Goal: Task Accomplishment & Management: Use online tool/utility

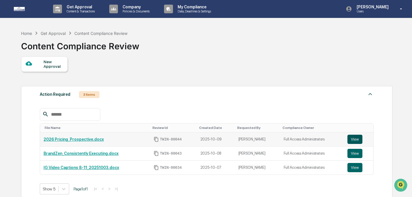
click at [354, 138] on button "View" at bounding box center [354, 139] width 15 height 9
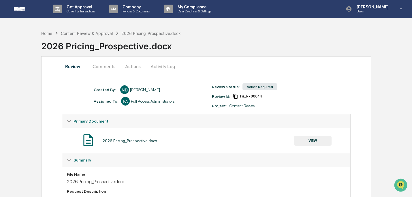
click at [102, 61] on button "Comments" at bounding box center [104, 66] width 32 height 14
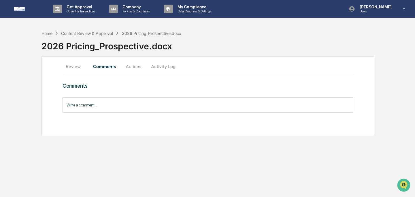
click at [82, 64] on button "Review" at bounding box center [76, 66] width 26 height 14
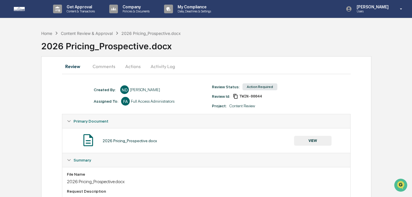
click at [306, 139] on button "VIEW" at bounding box center [312, 141] width 37 height 10
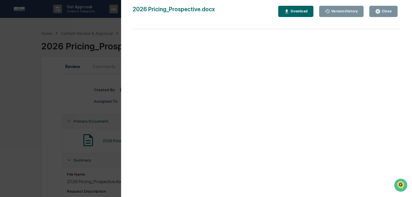
click at [290, 14] on button "Download" at bounding box center [295, 11] width 35 height 11
click at [384, 13] on div "Close" at bounding box center [385, 11] width 11 height 4
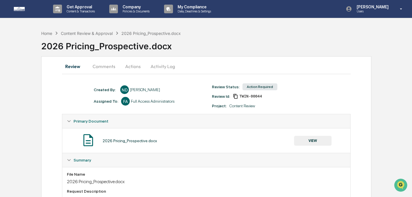
click at [136, 66] on button "Actions" at bounding box center [133, 66] width 26 height 14
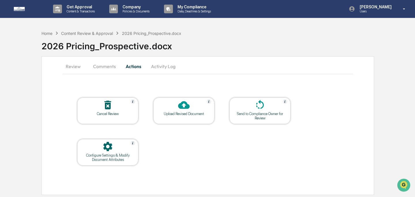
click at [176, 111] on div at bounding box center [184, 105] width 58 height 12
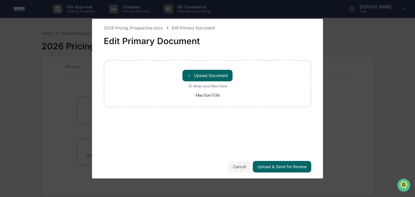
click at [188, 81] on div "＋ Upload Document Or drop your files here Max Size 5 GB" at bounding box center [207, 84] width 50 height 28
click at [0, 0] on input "＋ Upload Document Or drop your files here Max Size 5 GB" at bounding box center [0, 0] width 0 height 0
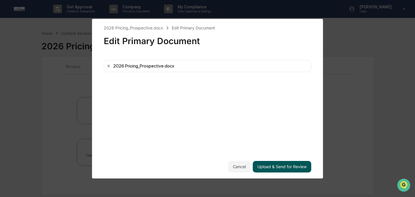
click at [311, 167] on button "Upload & Send for Review" at bounding box center [282, 167] width 59 height 12
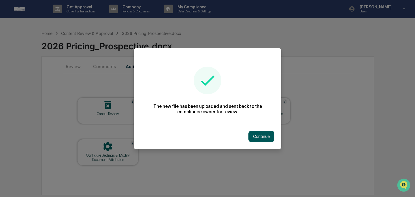
click at [264, 134] on button "Continue" at bounding box center [261, 137] width 26 height 12
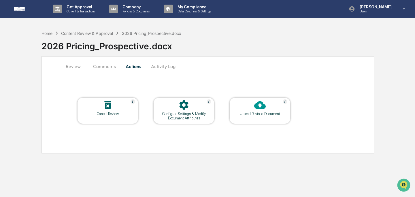
click at [74, 68] on button "Review" at bounding box center [76, 66] width 26 height 14
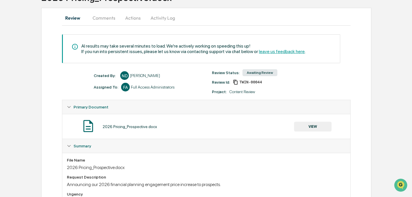
scroll to position [56, 0]
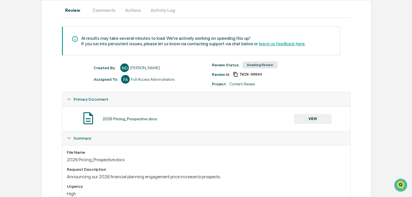
click at [321, 119] on button "VIEW" at bounding box center [312, 119] width 37 height 10
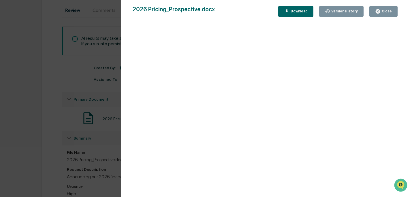
click at [376, 15] on button "Close" at bounding box center [383, 11] width 28 height 11
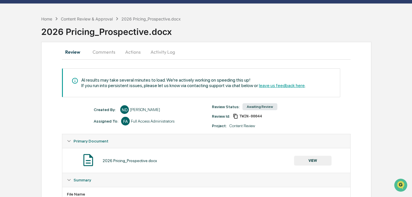
scroll to position [0, 0]
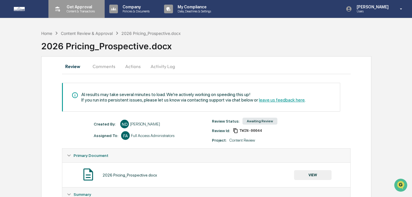
click at [74, 13] on div "Get Approval Content & Transactions" at bounding box center [76, 9] width 50 height 18
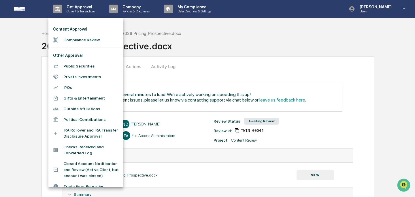
click at [75, 36] on li "Compliance Review" at bounding box center [85, 40] width 75 height 11
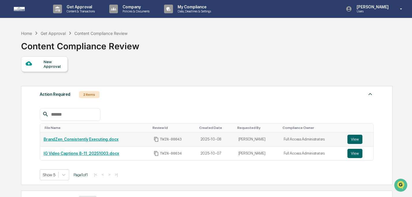
click at [88, 137] on link "BrandZen_Consistently Executing.docx" at bounding box center [81, 139] width 75 height 5
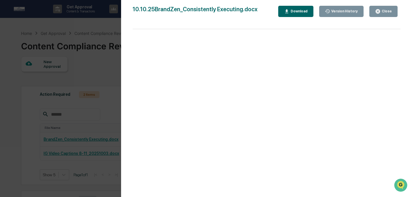
click at [284, 14] on button "Download" at bounding box center [295, 11] width 35 height 11
click at [381, 10] on div "Close" at bounding box center [385, 11] width 11 height 4
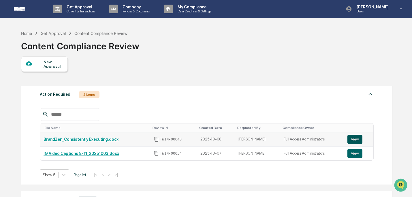
click at [356, 138] on button "View" at bounding box center [354, 139] width 15 height 9
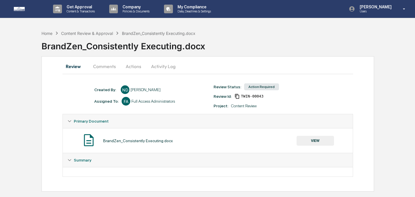
click at [140, 67] on button "Actions" at bounding box center [133, 66] width 26 height 14
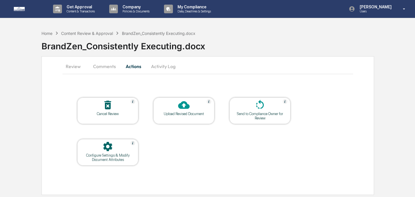
click at [176, 119] on div "Upload Revised Document" at bounding box center [183, 110] width 61 height 27
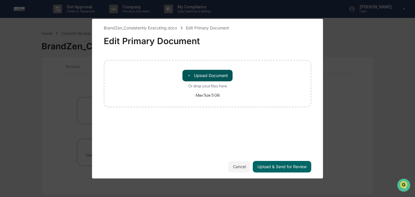
click at [195, 78] on button "＋ Upload Document" at bounding box center [207, 76] width 50 height 12
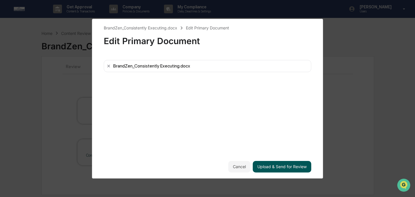
click at [285, 170] on button "Upload & Send for Review" at bounding box center [282, 167] width 59 height 12
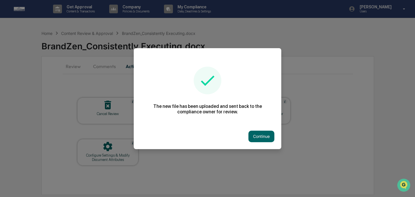
click at [265, 135] on button "Continue" at bounding box center [261, 137] width 26 height 12
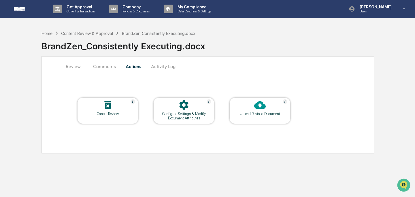
click at [77, 68] on button "Review" at bounding box center [76, 66] width 26 height 14
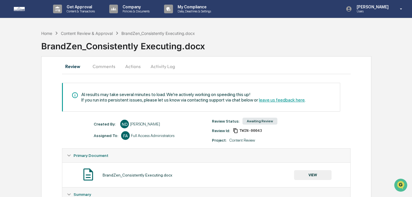
click at [316, 177] on button "VIEW" at bounding box center [312, 175] width 37 height 10
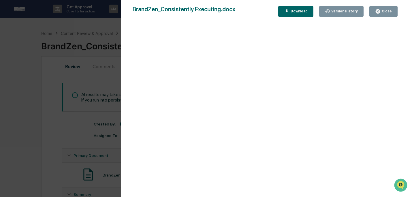
click at [380, 14] on button "Close" at bounding box center [383, 11] width 28 height 11
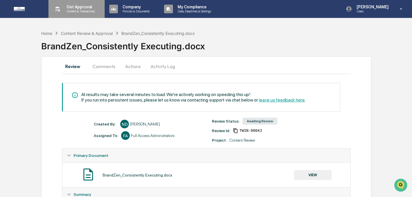
click at [89, 11] on p "Content & Transactions" at bounding box center [80, 11] width 36 height 4
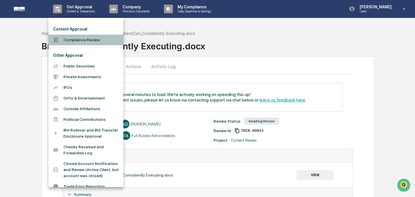
click at [89, 36] on li "Compliance Review" at bounding box center [85, 40] width 75 height 11
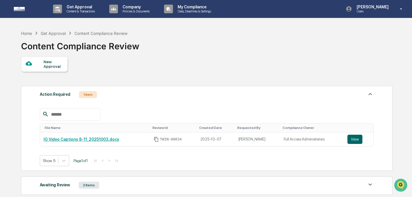
scroll to position [11, 0]
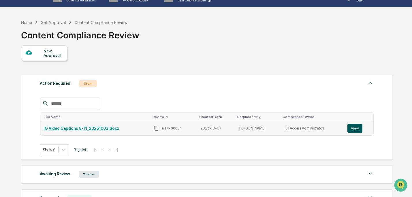
click at [358, 128] on button "View" at bounding box center [354, 128] width 15 height 9
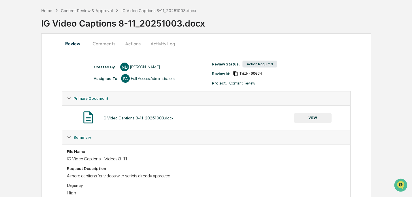
scroll to position [47, 0]
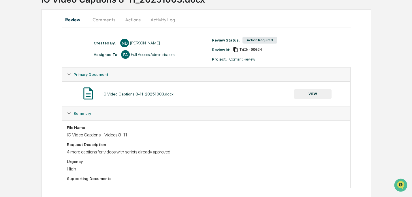
click at [308, 93] on button "VIEW" at bounding box center [312, 94] width 37 height 10
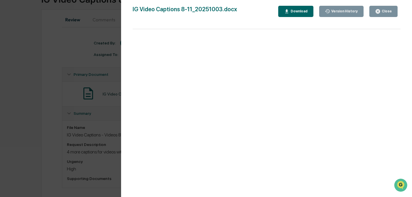
click at [291, 15] on button "Download" at bounding box center [295, 11] width 35 height 11
click at [288, 8] on button "Download" at bounding box center [295, 11] width 35 height 11
click at [384, 9] on div "Close" at bounding box center [385, 11] width 11 height 4
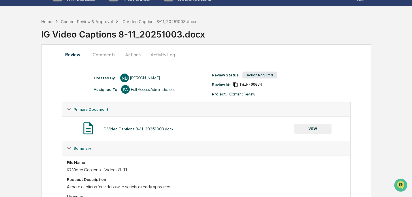
scroll to position [0, 0]
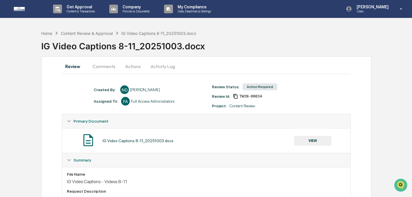
click at [110, 65] on button "Comments" at bounding box center [104, 66] width 32 height 14
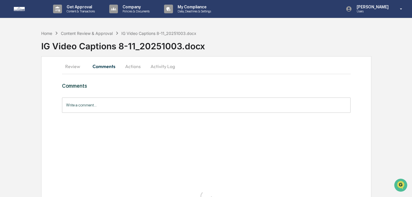
click at [132, 69] on button "Actions" at bounding box center [133, 66] width 26 height 14
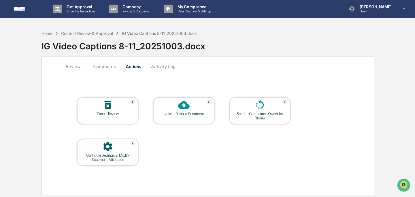
click at [188, 116] on div "Upload Revised Document" at bounding box center [183, 110] width 61 height 27
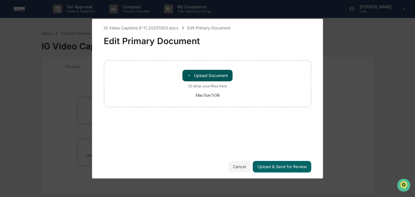
click at [197, 78] on button "＋ Upload Document" at bounding box center [207, 76] width 50 height 12
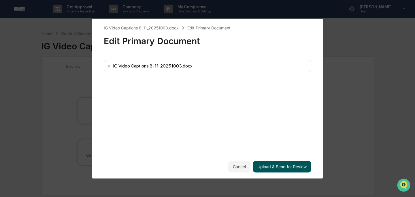
click at [284, 166] on button "Upload & Send for Review" at bounding box center [282, 167] width 59 height 12
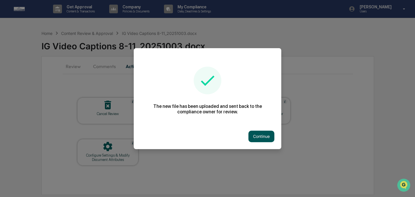
click at [248, 137] on button "Continue" at bounding box center [261, 137] width 26 height 12
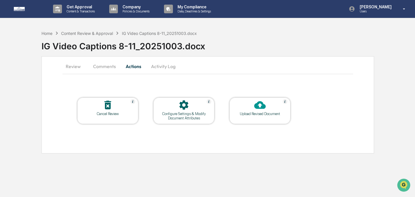
click at [73, 61] on button "Review" at bounding box center [76, 66] width 26 height 14
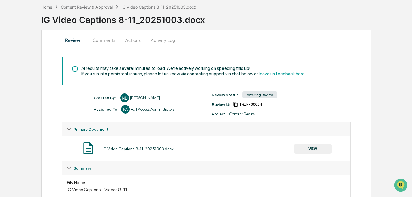
scroll to position [87, 0]
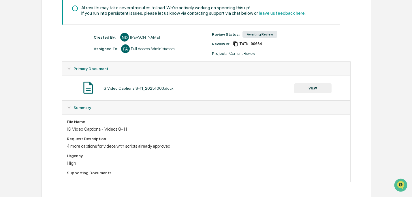
click at [322, 85] on button "VIEW" at bounding box center [312, 88] width 37 height 10
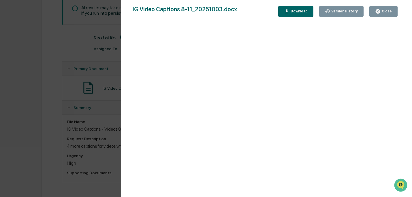
click at [387, 12] on div "Close" at bounding box center [385, 11] width 11 height 4
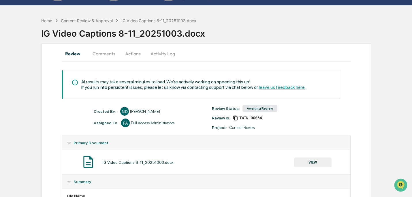
scroll to position [0, 0]
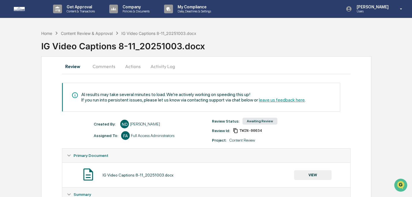
click at [216, 56] on div "Review Comments Actions Activity Log AI results may take several minutes to loa…" at bounding box center [206, 169] width 330 height 227
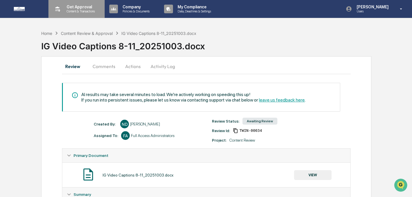
click at [86, 12] on p "Content & Transactions" at bounding box center [80, 11] width 36 height 4
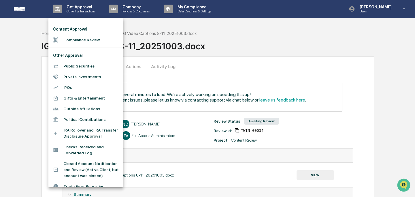
click at [94, 42] on li "Compliance Review" at bounding box center [85, 40] width 75 height 11
